Goal: Transaction & Acquisition: Purchase product/service

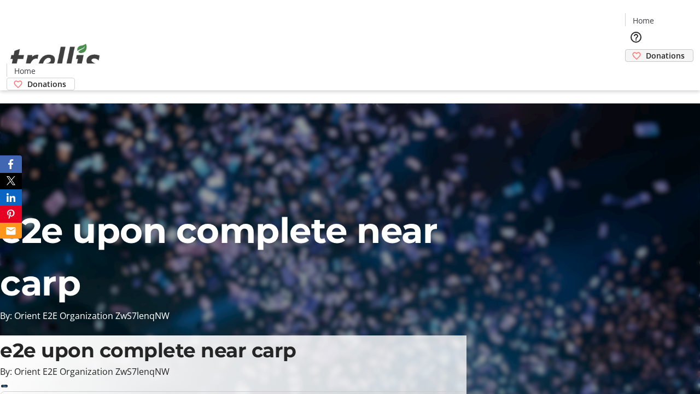
click at [646, 50] on span "Donations" at bounding box center [665, 55] width 39 height 11
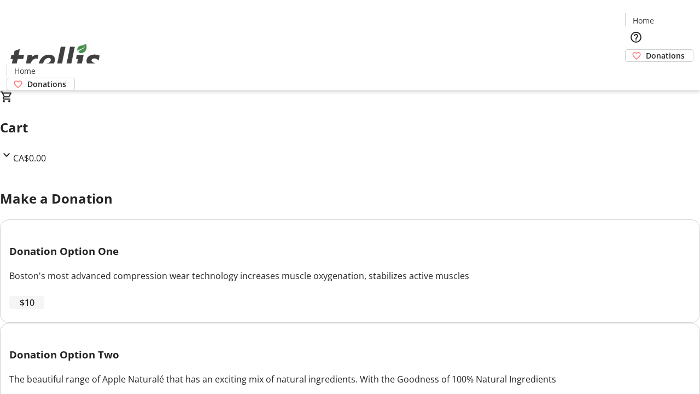
click at [34, 309] on span "$10" at bounding box center [27, 302] width 15 height 13
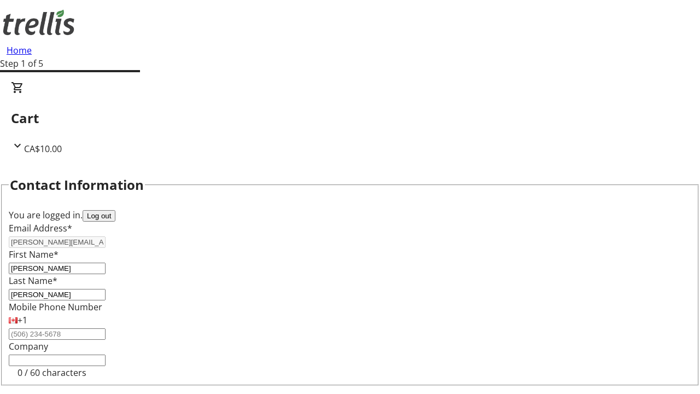
select select "CA"
type input "[STREET_ADDRESS][PERSON_NAME]"
type input "Kelowna"
select select "BC"
type input "Kelowna"
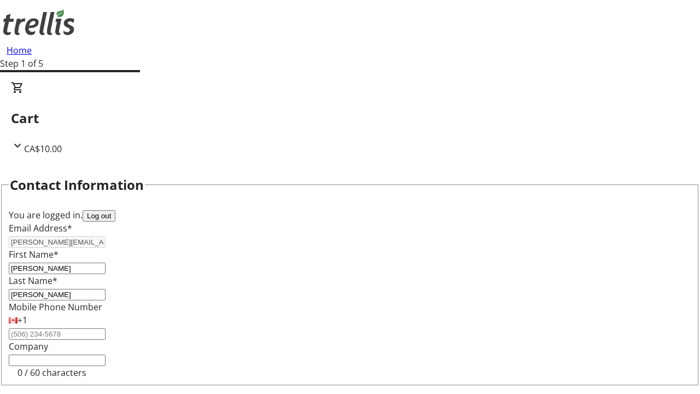
type input "V1Y 0C2"
